Goal: Transaction & Acquisition: Subscribe to service/newsletter

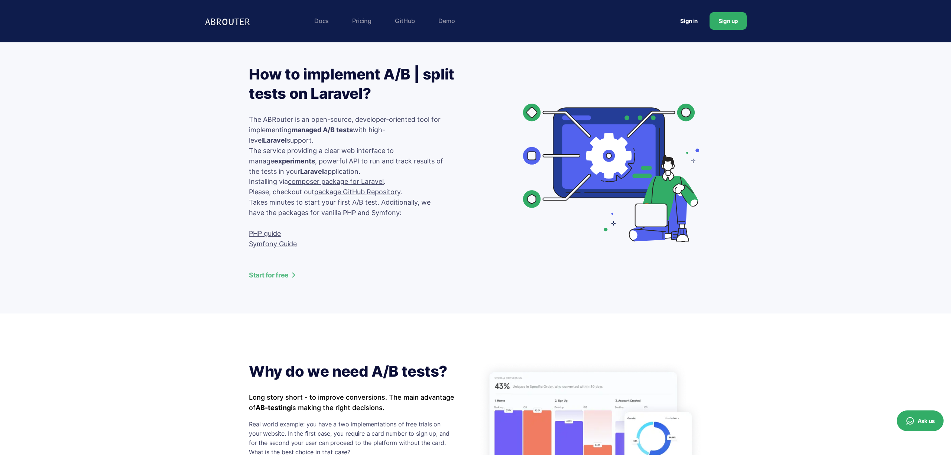
click at [230, 20] on img at bounding box center [228, 20] width 48 height 15
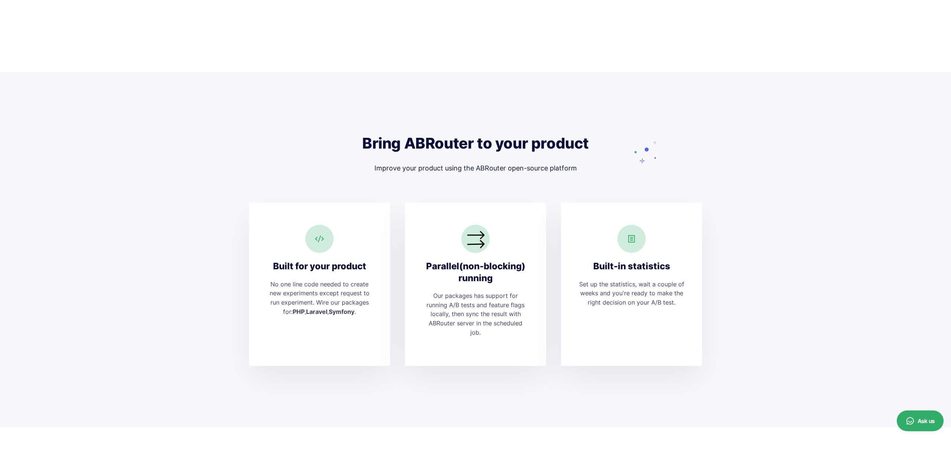
scroll to position [1427, 0]
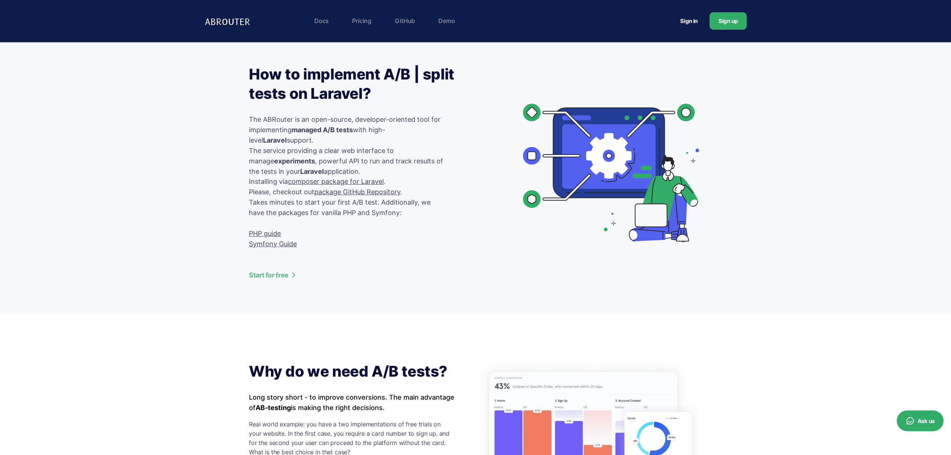
click at [352, 19] on link "Pricing" at bounding box center [361, 20] width 27 height 15
